Goal: Find specific page/section: Find specific page/section

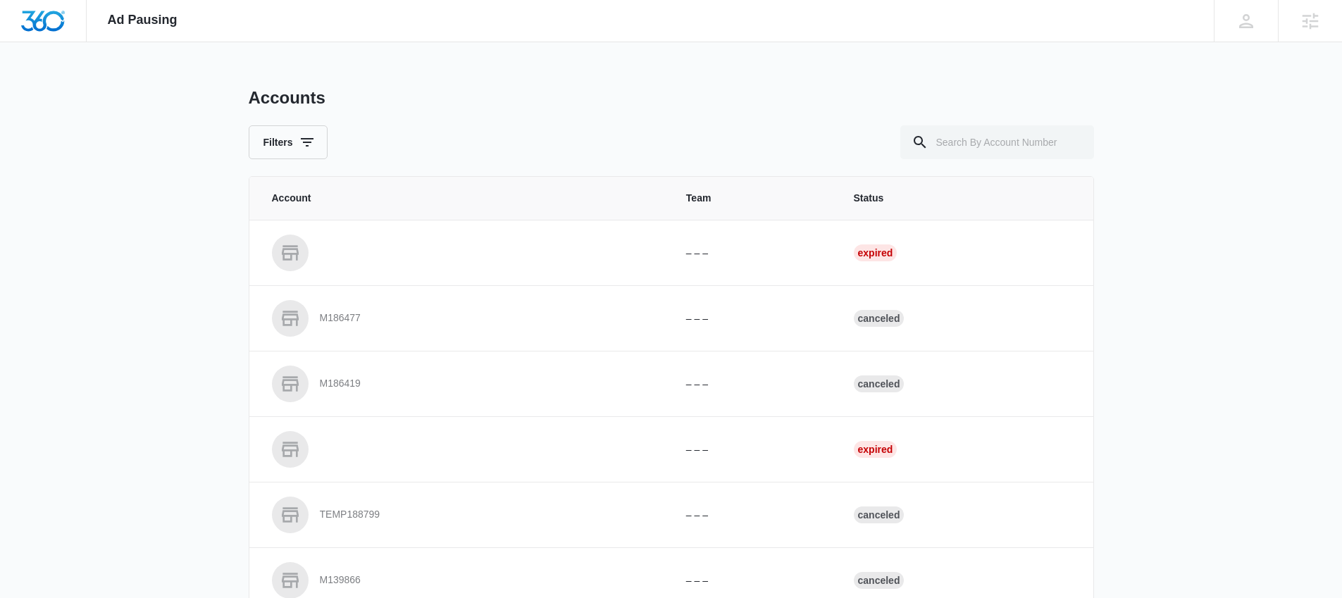
click at [989, 165] on div "Accounts Filters Account Team Status – – – Expired M186477 – – – Canceled M1864…" at bounding box center [671, 519] width 845 height 865
click at [984, 156] on input "text" at bounding box center [997, 142] width 194 height 34
type input "M164052"
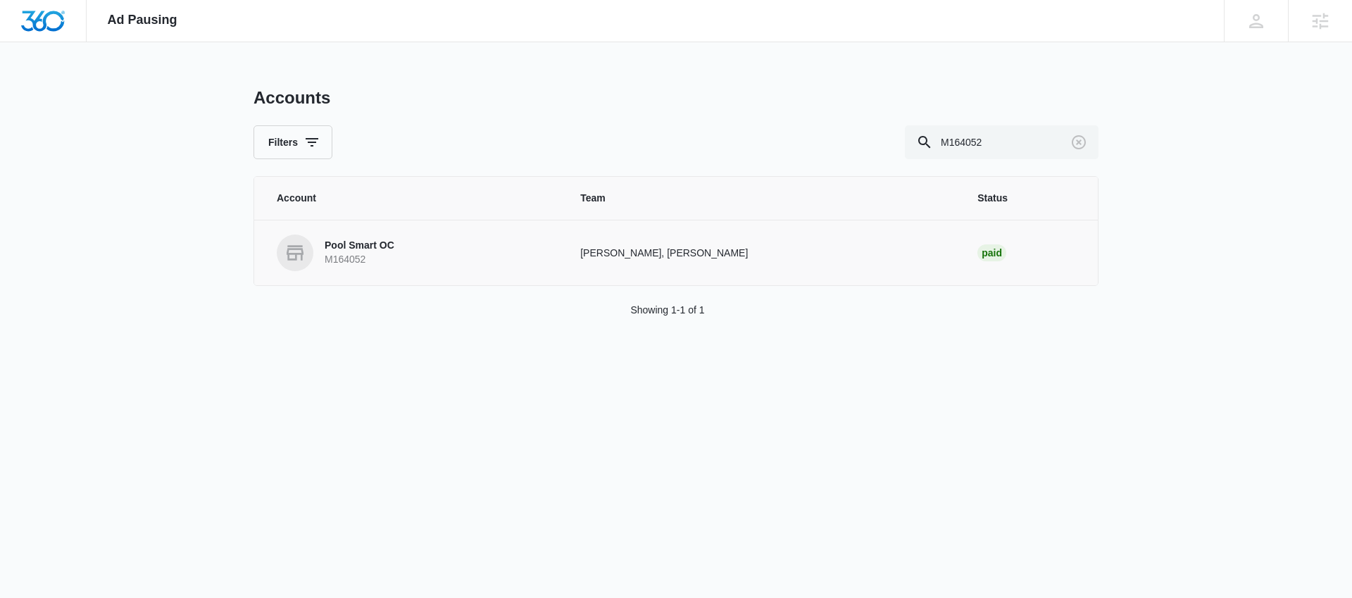
click at [386, 242] on p "Pool Smart OC" at bounding box center [360, 246] width 70 height 14
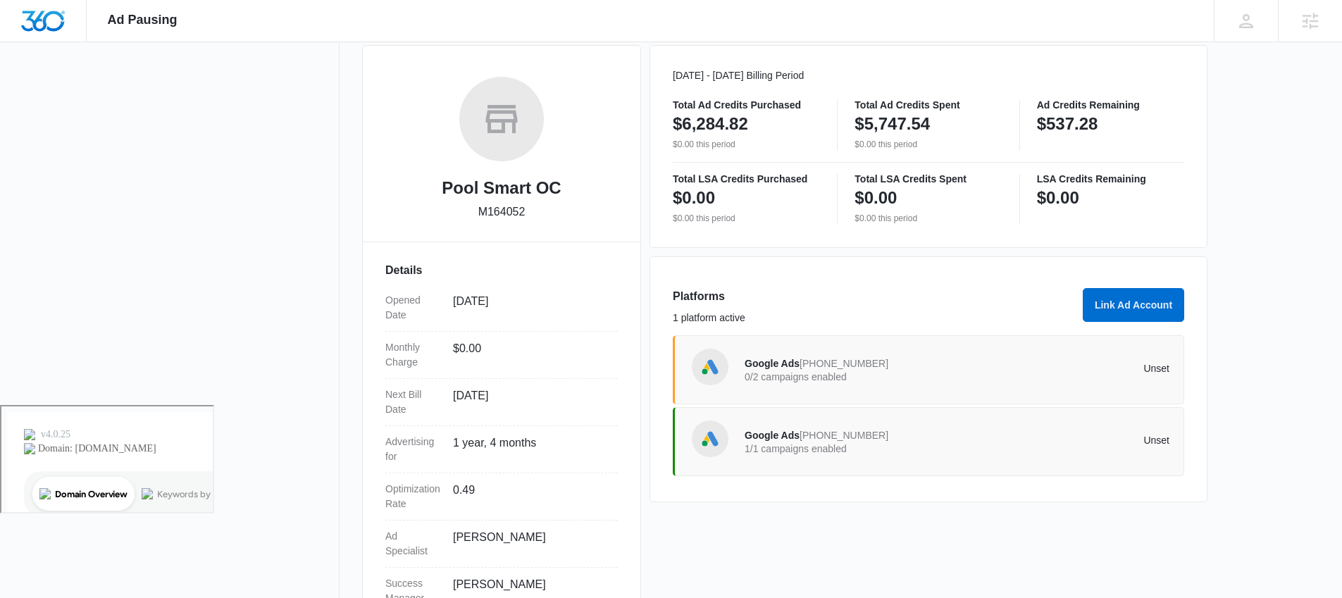
scroll to position [250, 0]
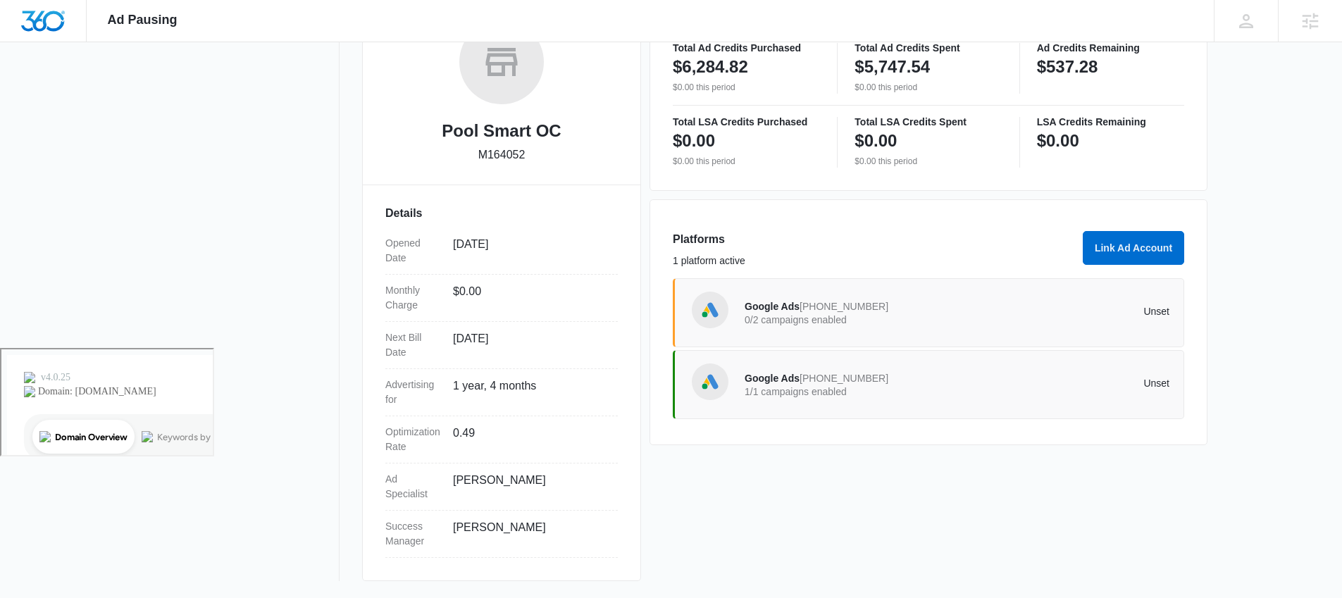
click at [777, 382] on span "Google Ads" at bounding box center [771, 378] width 55 height 11
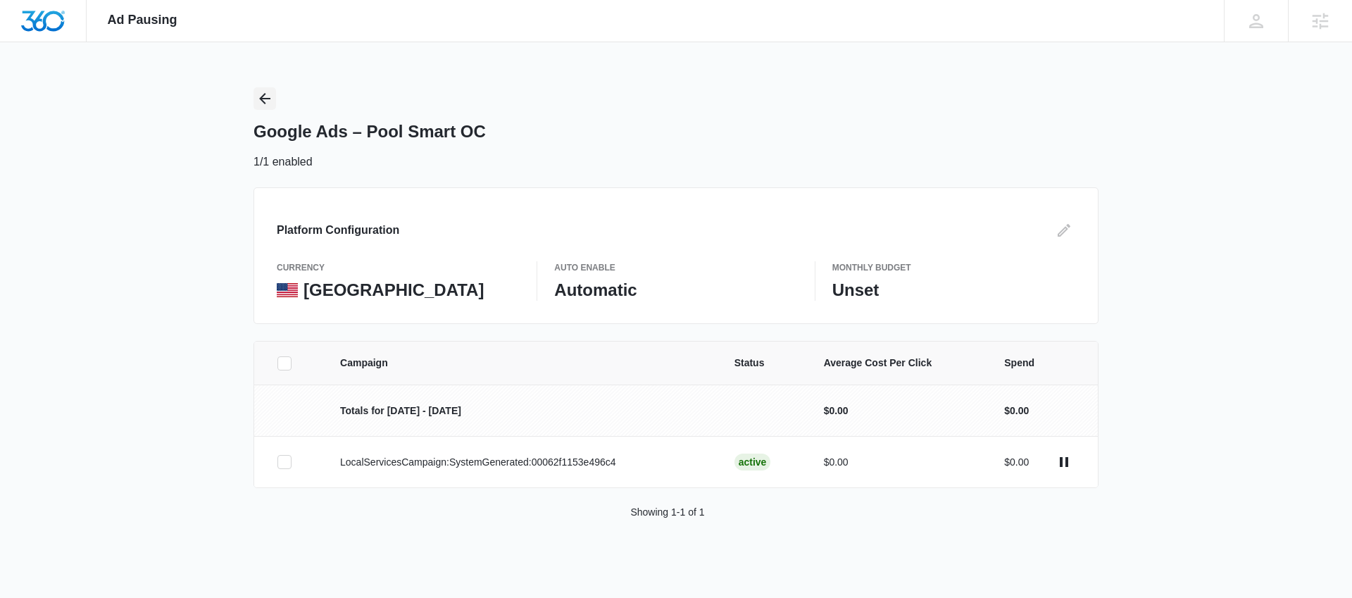
click at [268, 99] on icon "Back" at bounding box center [264, 98] width 17 height 17
